Goal: Check status: Check status

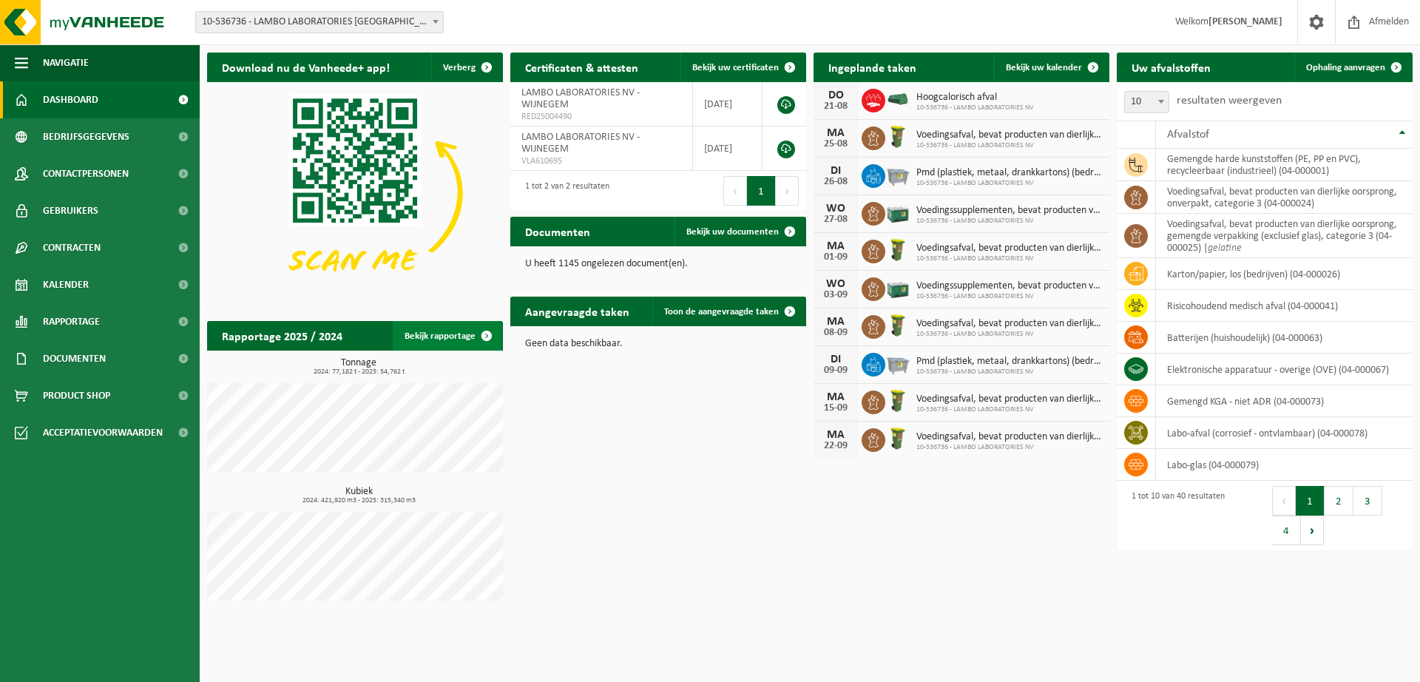
click at [493, 339] on span at bounding box center [487, 336] width 30 height 30
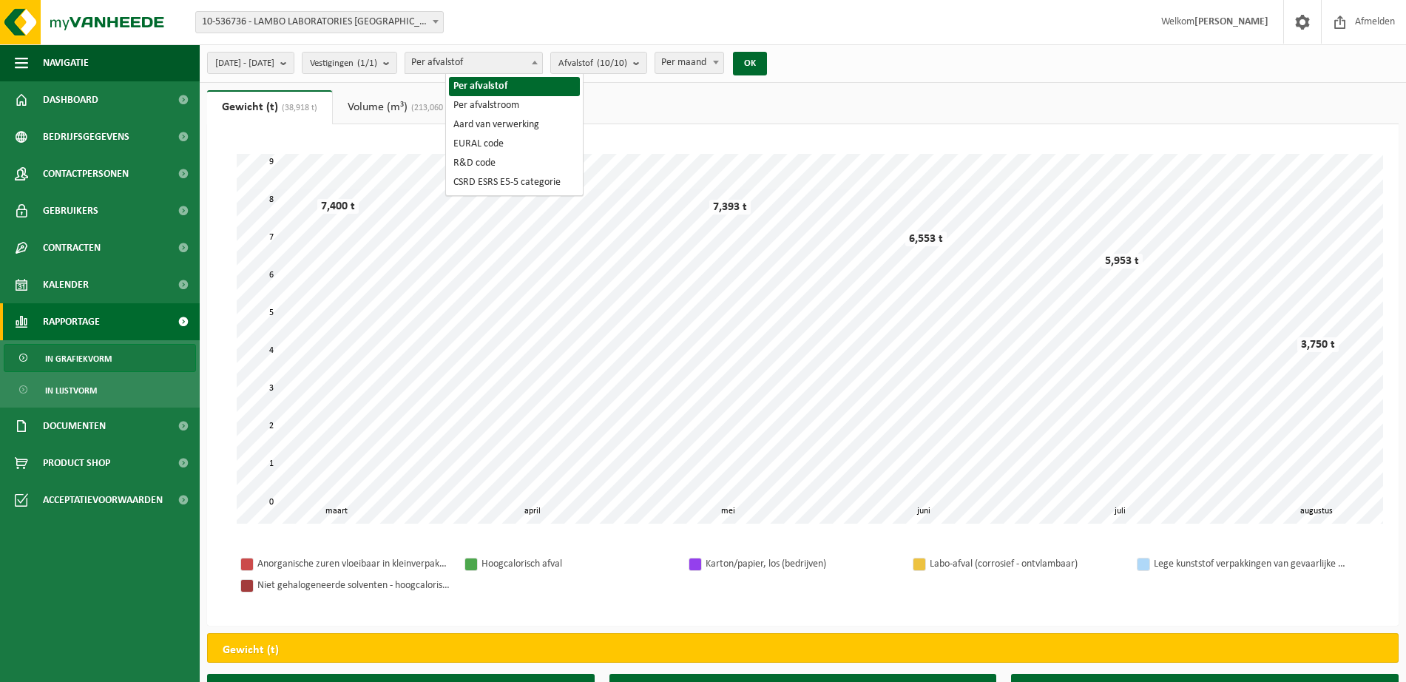
click at [486, 61] on span "Per afvalstof" at bounding box center [473, 63] width 137 height 21
select select "2"
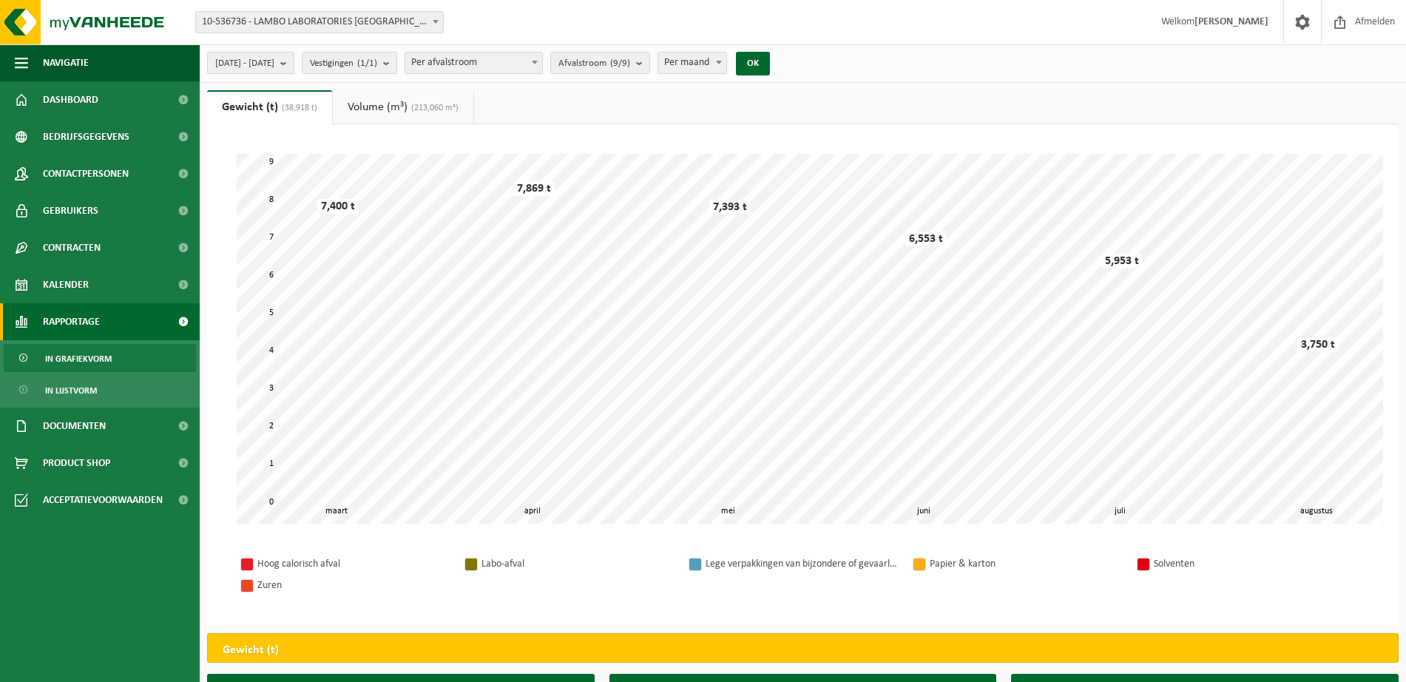
click at [294, 68] on b "submit" at bounding box center [286, 63] width 13 height 21
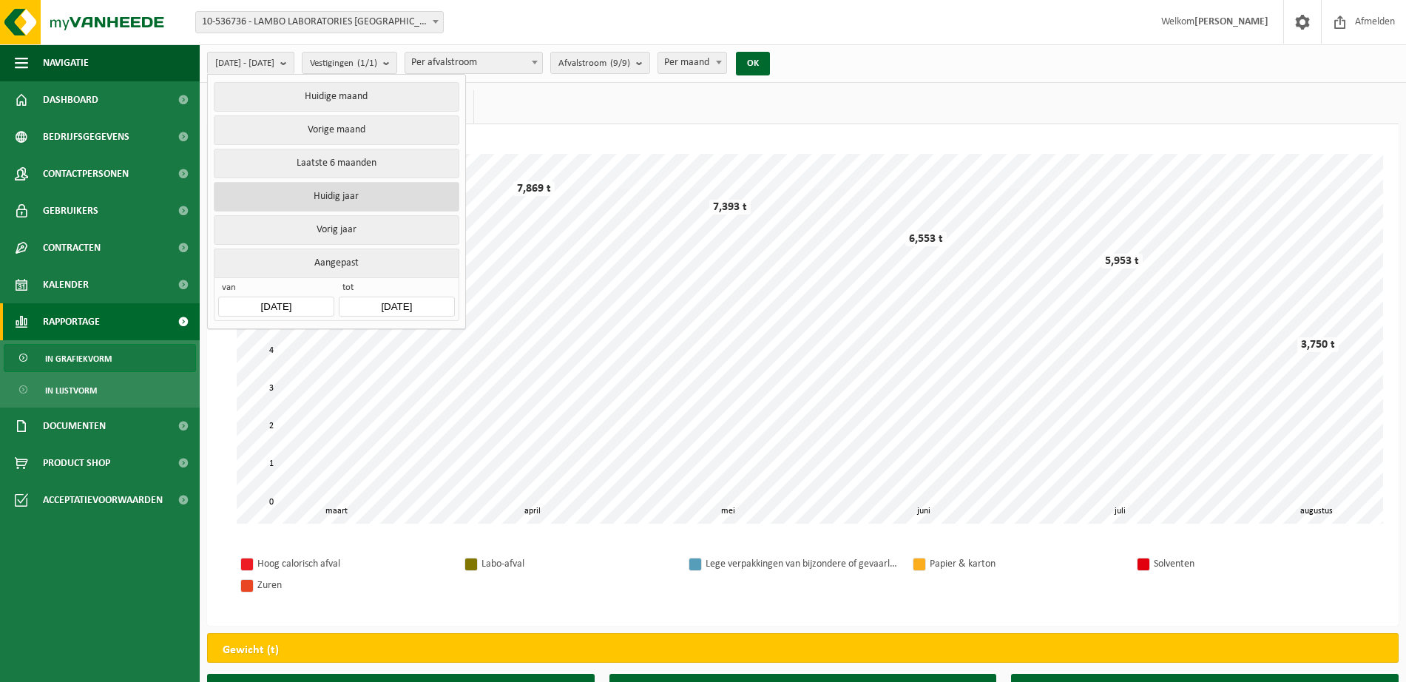
click at [348, 197] on button "Huidig jaar" at bounding box center [336, 197] width 245 height 30
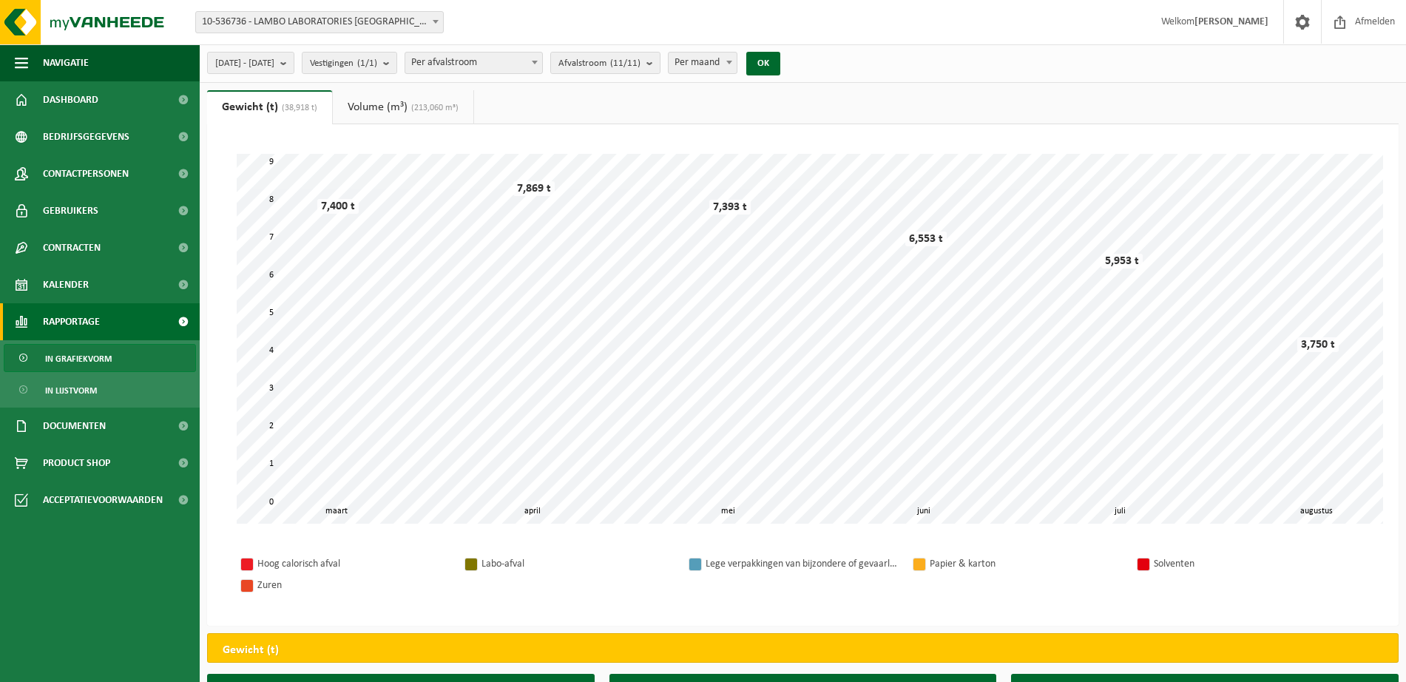
click at [737, 62] on span "Per maand" at bounding box center [703, 63] width 68 height 21
select select "1"
click at [780, 53] on button "OK" at bounding box center [763, 64] width 34 height 24
